Goal: Task Accomplishment & Management: Complete application form

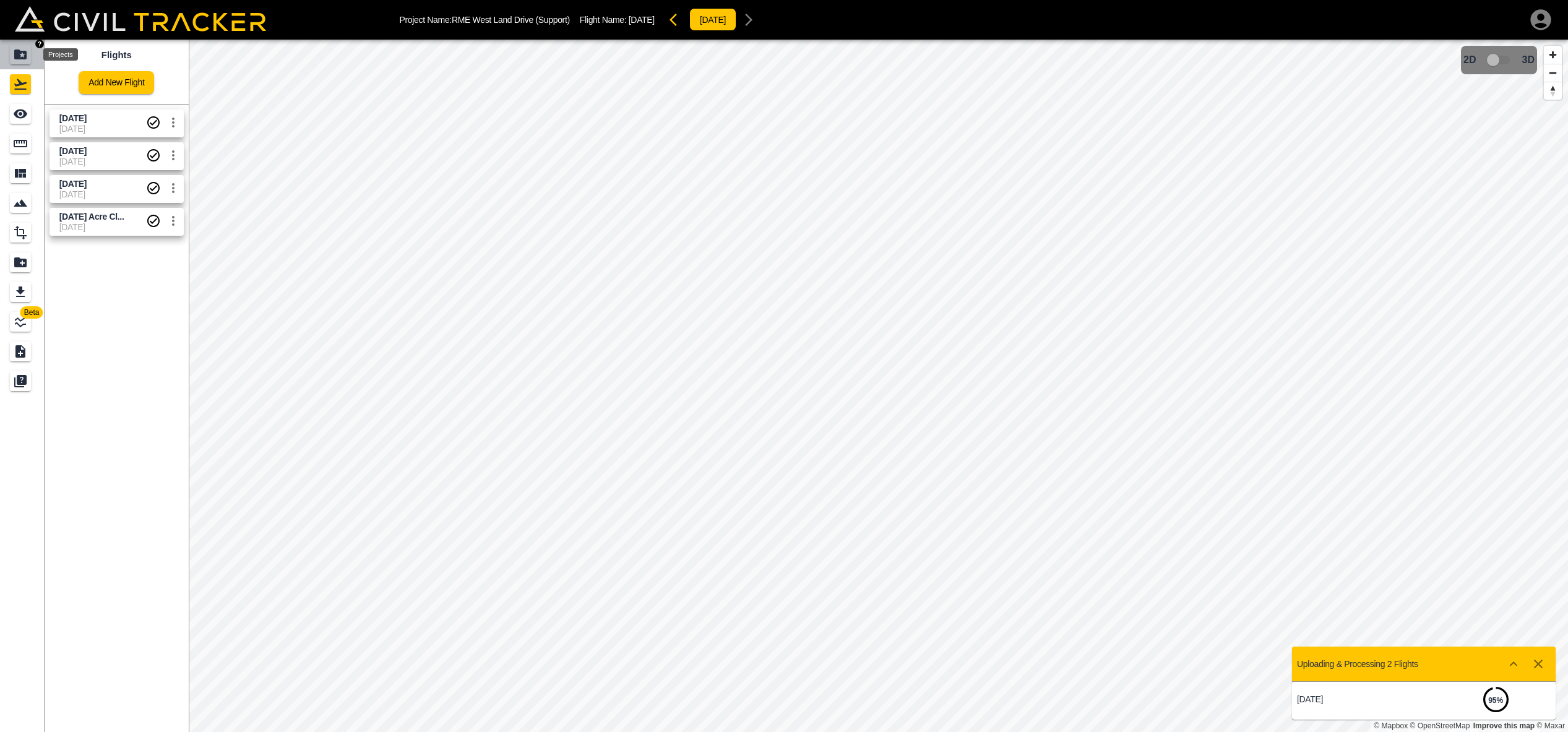
click at [22, 51] on icon "Projects" at bounding box center [20, 55] width 12 height 10
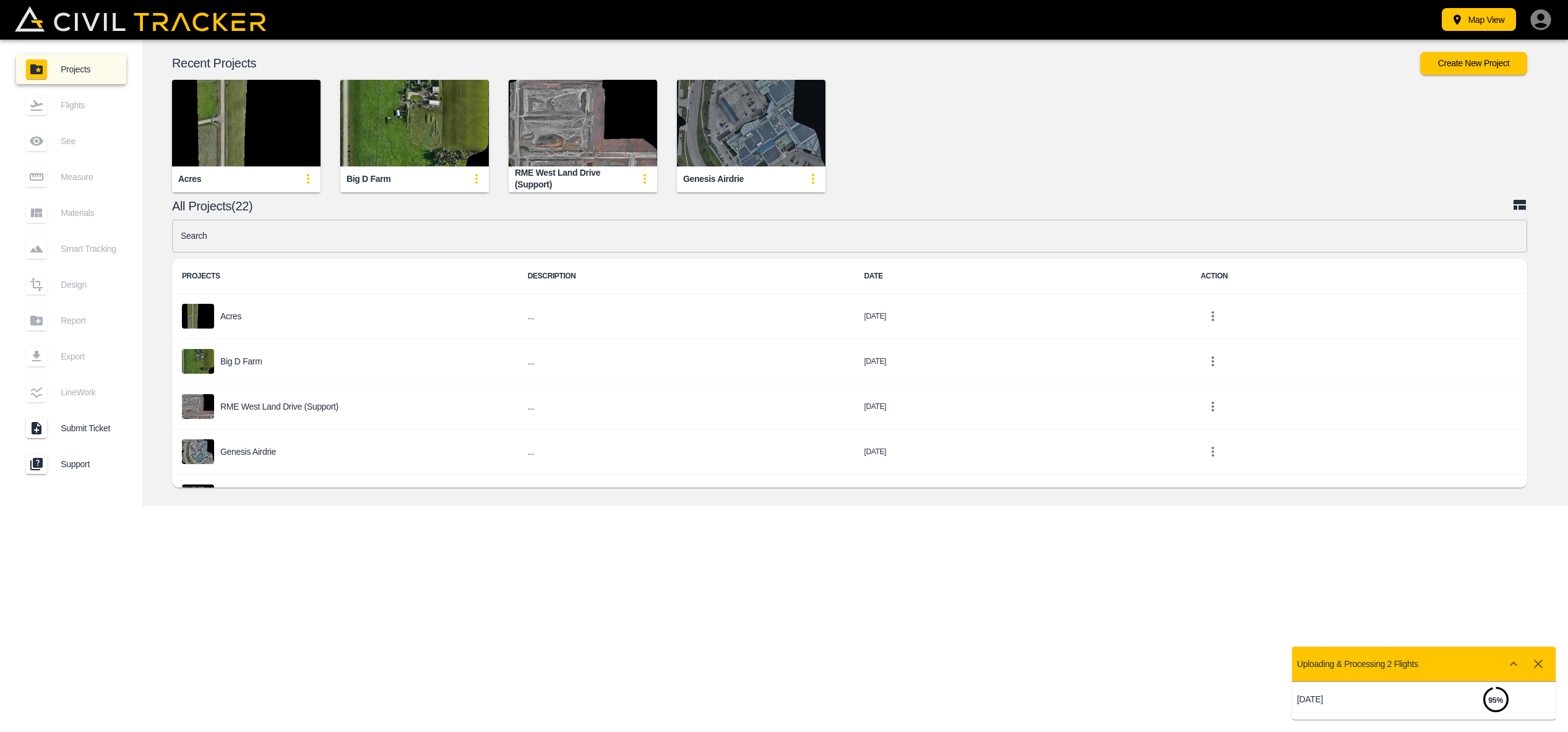
click at [769, 126] on img "button" at bounding box center [751, 123] width 149 height 87
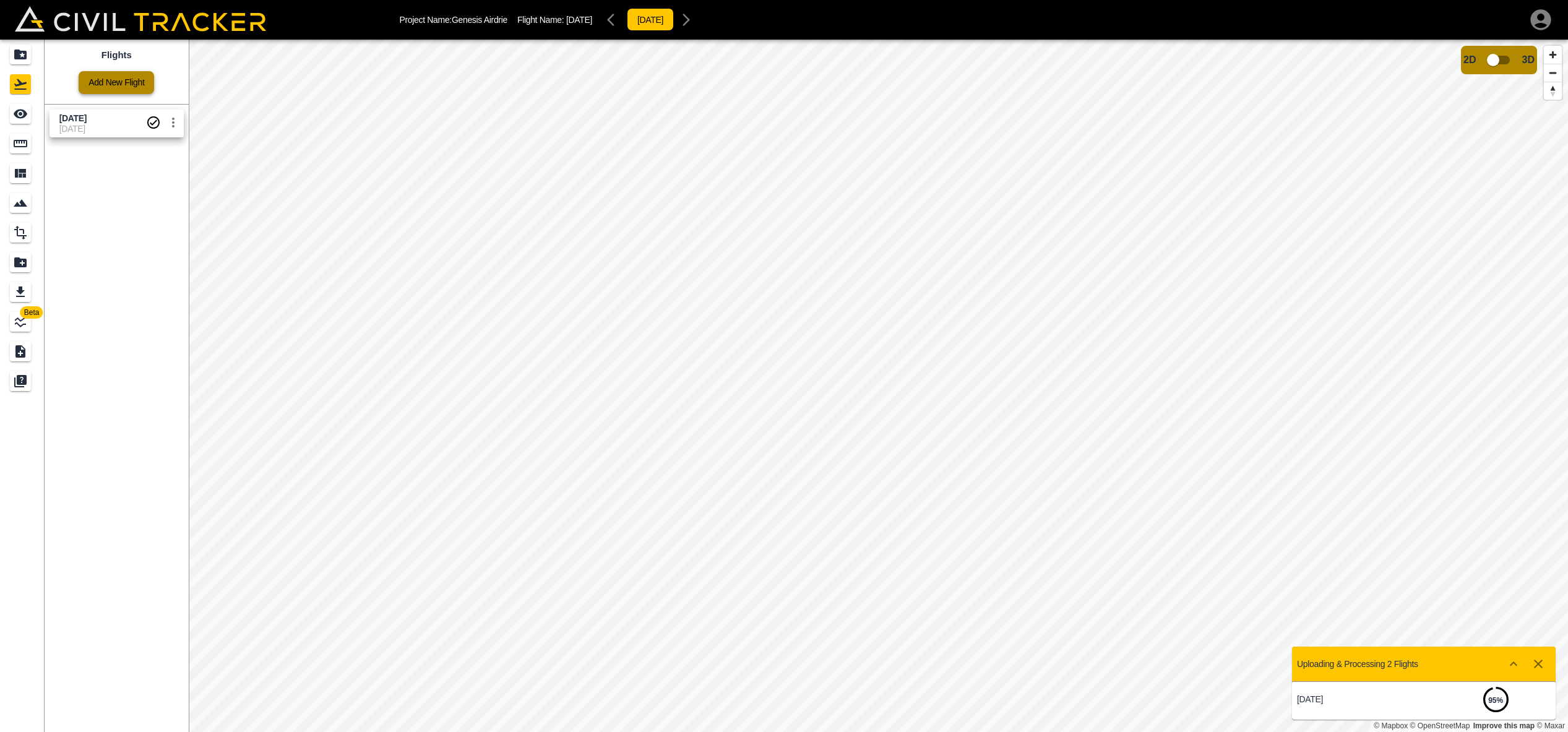
click at [95, 87] on link "Add New Flight" at bounding box center [117, 82] width 76 height 23
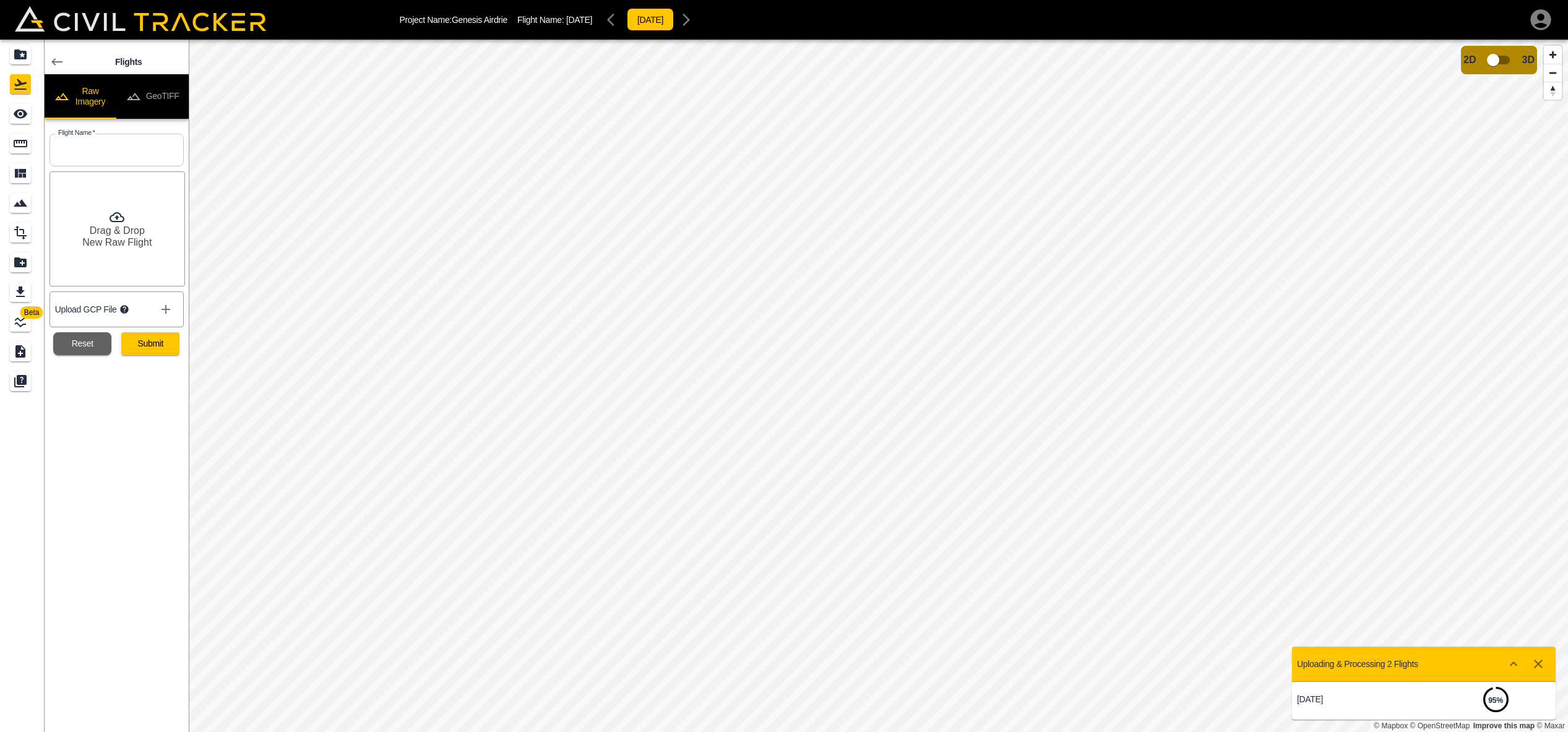
click at [86, 146] on input "text" at bounding box center [117, 150] width 135 height 33
type input "[DATE]"
click at [160, 345] on button "Submit" at bounding box center [151, 343] width 58 height 23
